Goal: Task Accomplishment & Management: Use online tool/utility

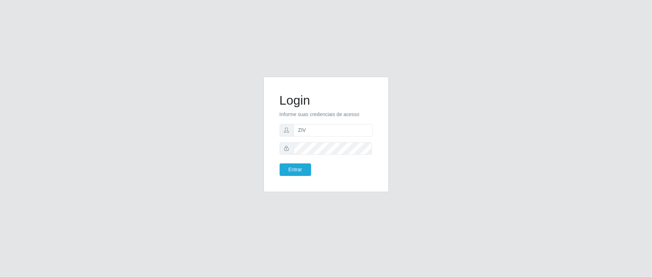
type input "zivaneide@ideal"
click at [279, 163] on button "Entrar" at bounding box center [294, 169] width 31 height 13
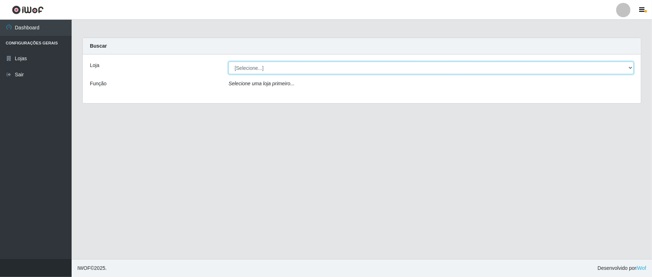
click at [252, 69] on select "[Selecione...] Ideal - Conceição" at bounding box center [430, 68] width 405 height 13
click at [345, 69] on select "[Selecione...] Ideal - Conceição" at bounding box center [430, 68] width 405 height 13
select select "231"
click at [228, 62] on select "[Selecione...] Ideal - Conceição" at bounding box center [430, 68] width 405 height 13
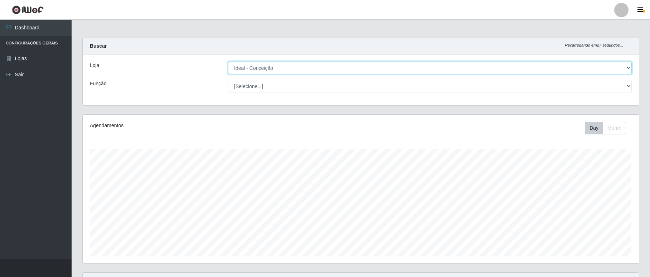
scroll to position [264, 0]
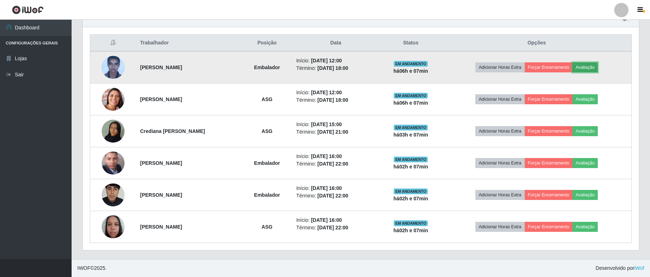
click at [589, 65] on button "Avaliação" at bounding box center [584, 67] width 25 height 10
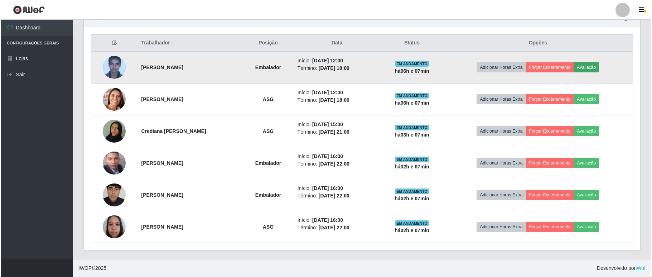
scroll to position [149, 550]
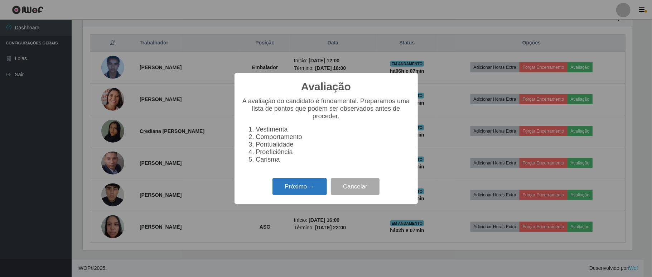
click at [304, 192] on button "Próximo →" at bounding box center [299, 186] width 54 height 17
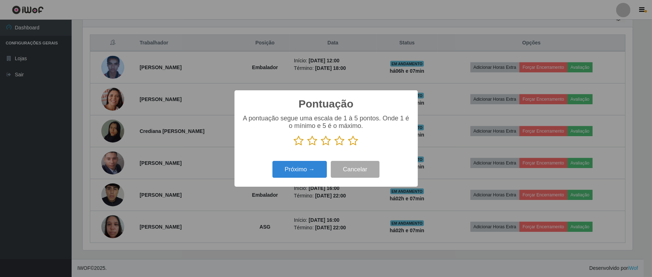
click at [352, 138] on icon at bounding box center [353, 140] width 10 height 11
click at [348, 146] on input "radio" at bounding box center [348, 146] width 0 height 0
click at [294, 172] on button "Próximo →" at bounding box center [299, 169] width 54 height 17
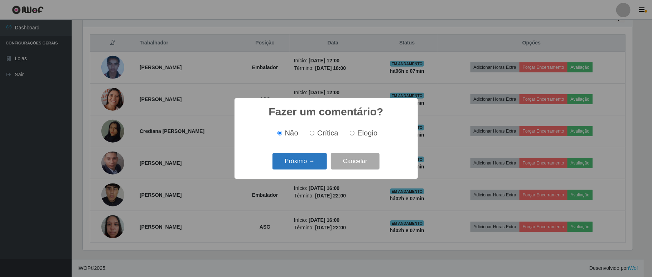
click at [304, 161] on button "Próximo →" at bounding box center [299, 161] width 54 height 17
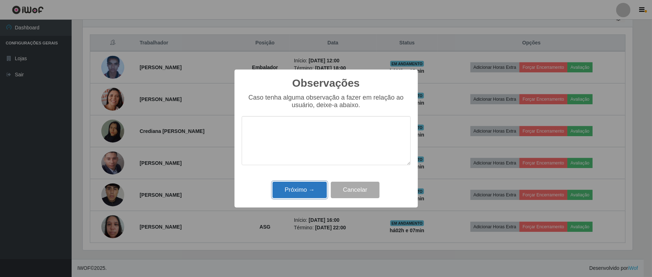
click at [294, 195] on button "Próximo →" at bounding box center [299, 189] width 54 height 17
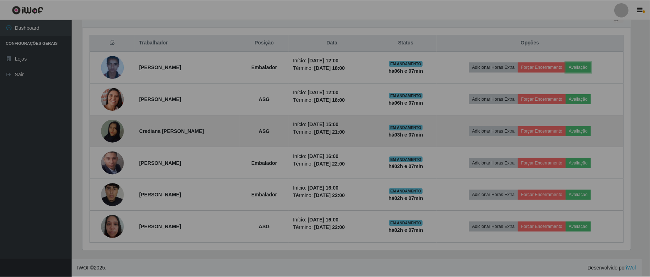
scroll to position [149, 556]
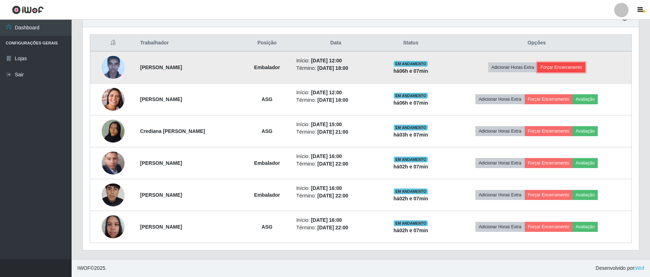
click at [553, 65] on button "Forçar Encerramento" at bounding box center [561, 67] width 48 height 10
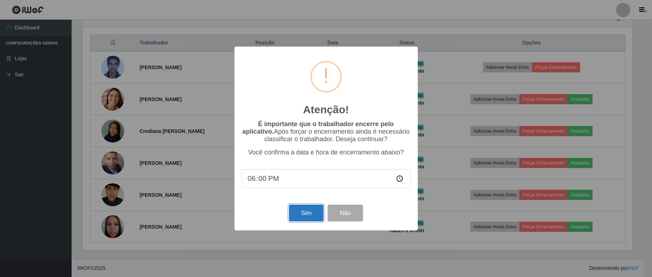
click at [302, 216] on button "Sim" at bounding box center [306, 212] width 35 height 17
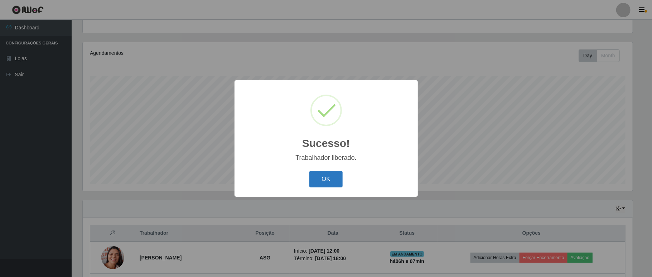
click at [328, 183] on button "OK" at bounding box center [325, 179] width 33 height 17
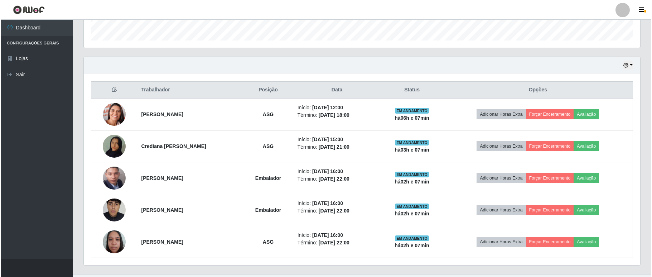
scroll to position [232, 0]
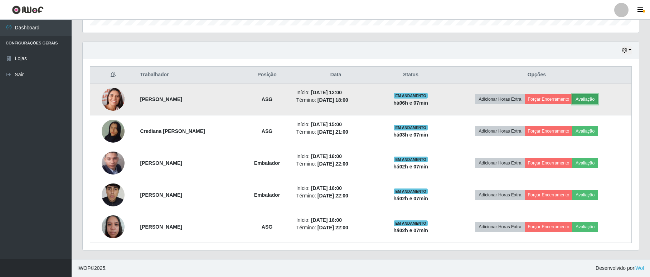
click at [589, 98] on button "Avaliação" at bounding box center [584, 99] width 25 height 10
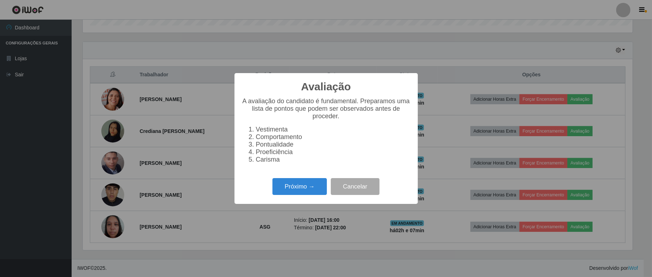
scroll to position [149, 550]
click at [316, 189] on button "Próximo →" at bounding box center [299, 186] width 54 height 17
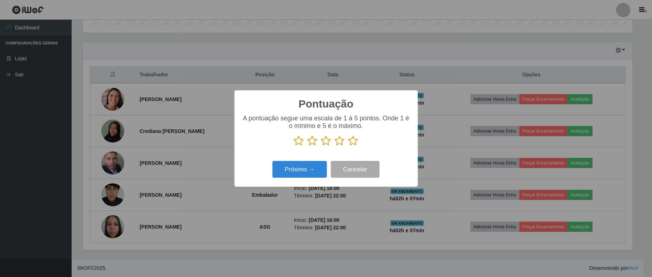
click at [353, 138] on icon at bounding box center [353, 140] width 10 height 11
click at [348, 146] on input "radio" at bounding box center [348, 146] width 0 height 0
click at [294, 172] on button "Próximo →" at bounding box center [299, 169] width 54 height 17
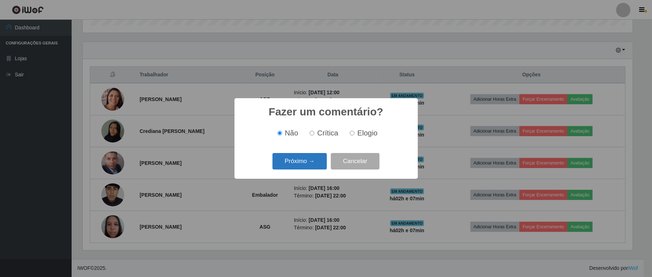
click at [309, 164] on button "Próximo →" at bounding box center [299, 161] width 54 height 17
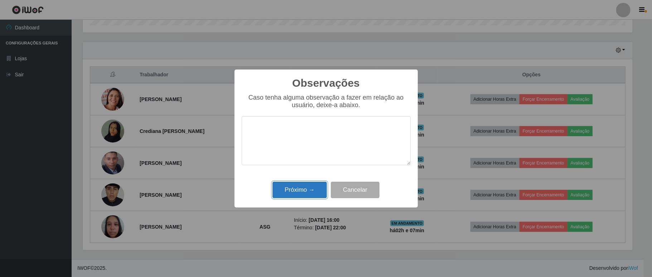
click at [294, 189] on button "Próximo →" at bounding box center [299, 189] width 54 height 17
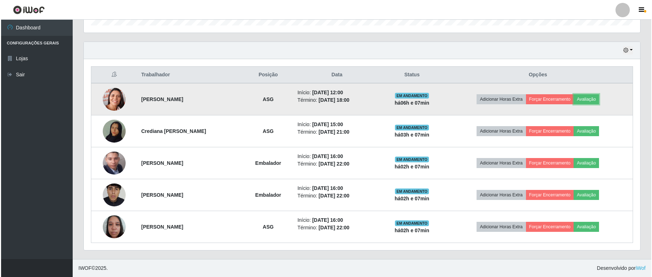
scroll to position [149, 556]
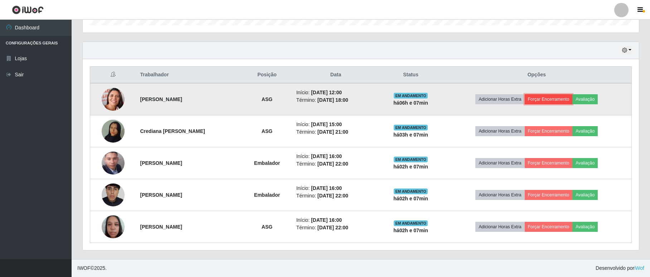
click at [543, 96] on button "Forçar Encerramento" at bounding box center [549, 99] width 48 height 10
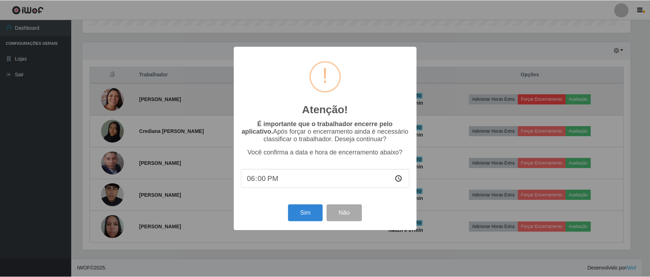
scroll to position [149, 550]
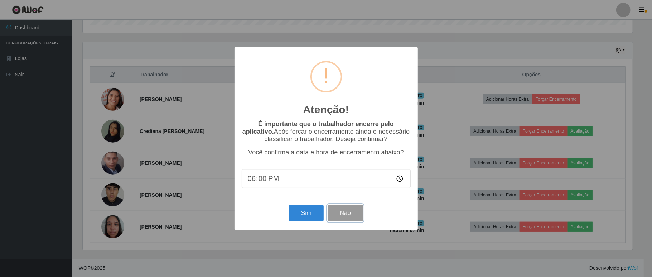
click at [338, 208] on button "Não" at bounding box center [344, 212] width 35 height 17
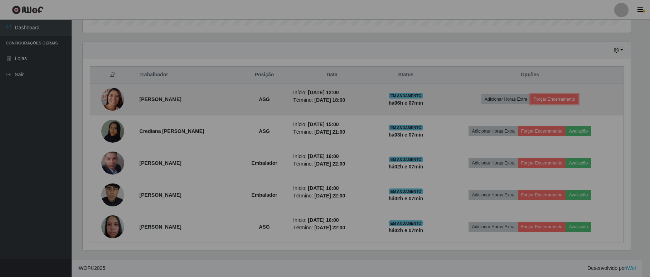
scroll to position [149, 556]
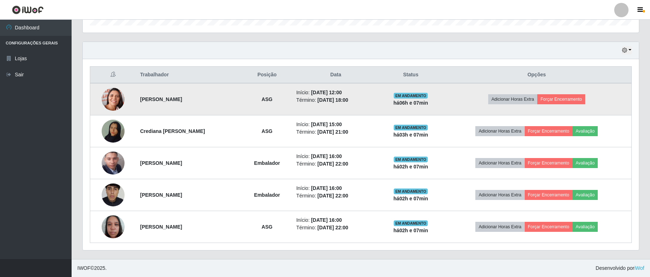
click at [108, 93] on img at bounding box center [113, 99] width 23 height 29
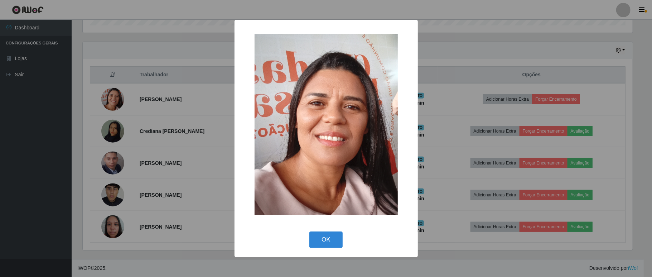
click at [173, 39] on div "× OK Cancel" at bounding box center [326, 138] width 652 height 277
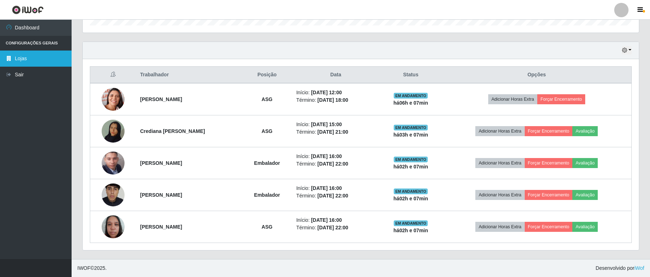
click at [18, 65] on link "Lojas" at bounding box center [36, 58] width 72 height 16
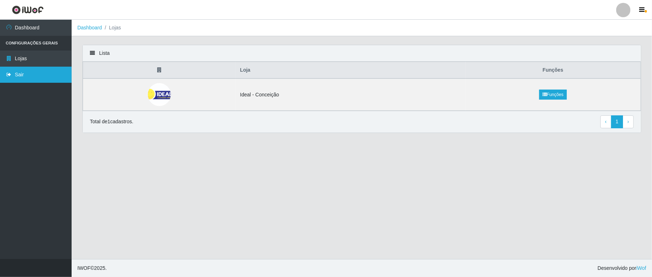
click at [18, 67] on link "Sair" at bounding box center [36, 75] width 72 height 16
